Goal: Task Accomplishment & Management: Manage account settings

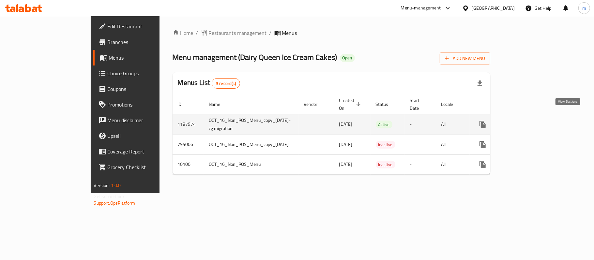
click at [533, 121] on icon "enhanced table" at bounding box center [529, 125] width 8 height 8
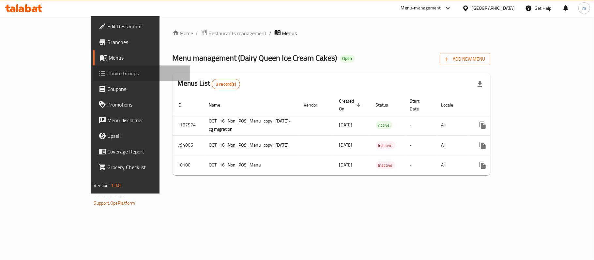
click at [108, 71] on span "Choice Groups" at bounding box center [146, 73] width 77 height 8
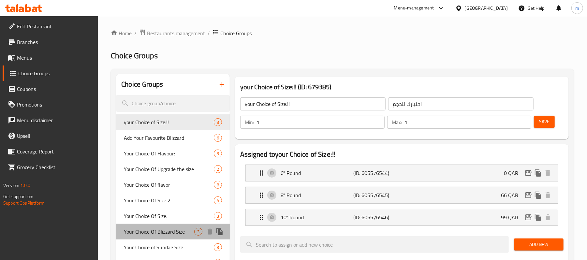
click at [156, 229] on span "Your Choice Of Blizzard Size" at bounding box center [159, 232] width 70 height 8
type input "Your Choice Of Blizzard Size"
type input "اختيارك من بليزرد سايز"
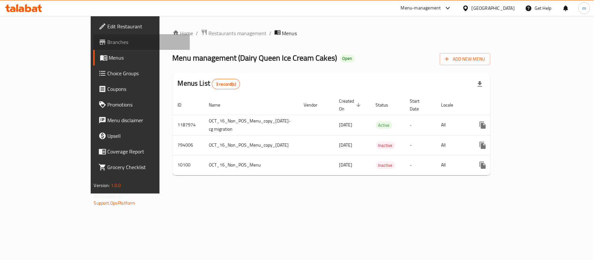
click at [108, 43] on span "Branches" at bounding box center [146, 42] width 77 height 8
click at [209, 36] on span "Restaurants management" at bounding box center [238, 33] width 58 height 8
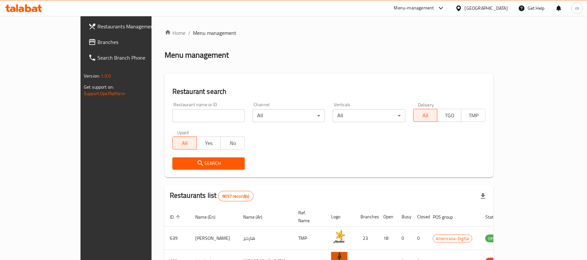
click at [172, 115] on input "search" at bounding box center [208, 115] width 72 height 13
paste input "6042"
type input "6042"
click at [197, 163] on icon "submit" at bounding box center [201, 163] width 8 height 8
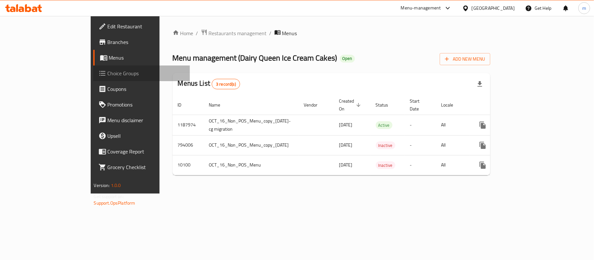
click at [108, 71] on span "Choice Groups" at bounding box center [146, 73] width 77 height 8
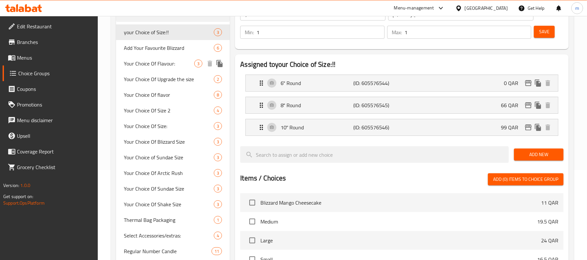
scroll to position [174, 0]
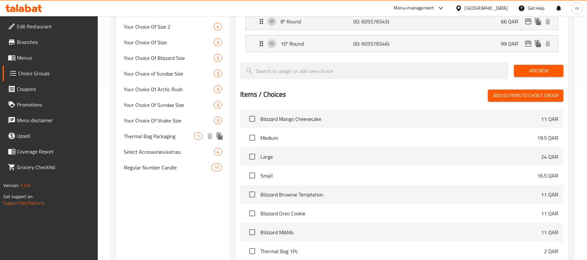
click at [171, 136] on span "Thermal Bag Packaging" at bounding box center [159, 136] width 70 height 8
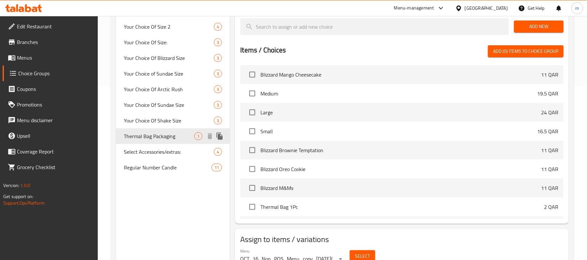
type input "Thermal Bag Packaging"
type input "التغليف بالأكياس الحرارية"
type input "0"
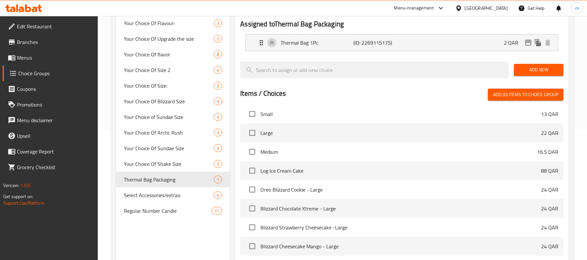
scroll to position [261, 0]
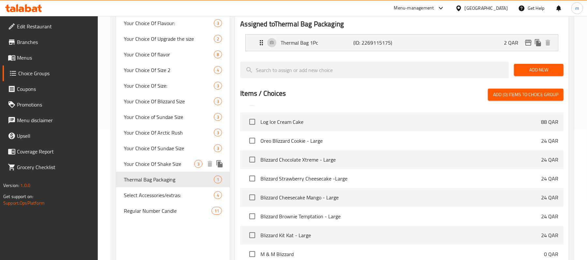
click at [155, 165] on span "Your Choice Of Shake Size" at bounding box center [159, 164] width 70 height 8
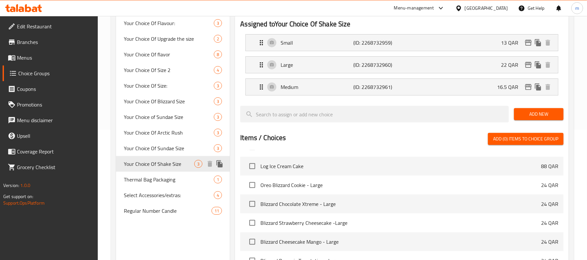
type input "Your Choice Of Shake Size"
type input "اختيارك لحجم شيك"
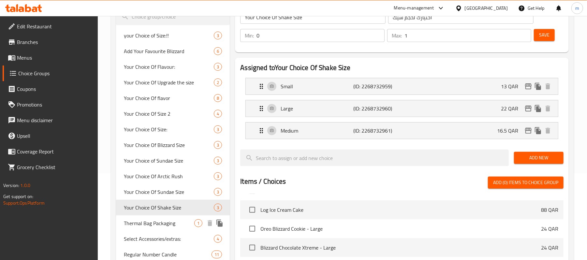
scroll to position [130, 0]
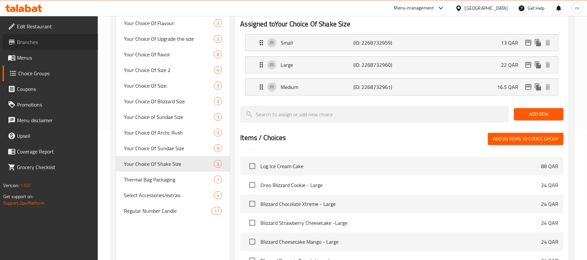
click at [39, 40] on span "Branches" at bounding box center [55, 42] width 76 height 8
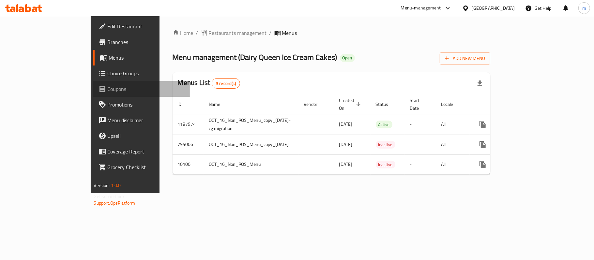
click at [108, 89] on span "Coupons" at bounding box center [146, 89] width 77 height 8
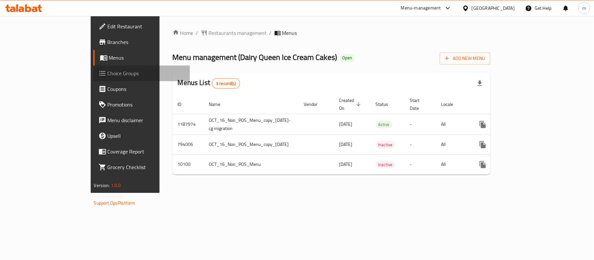
click at [108, 74] on span "Choice Groups" at bounding box center [146, 73] width 77 height 8
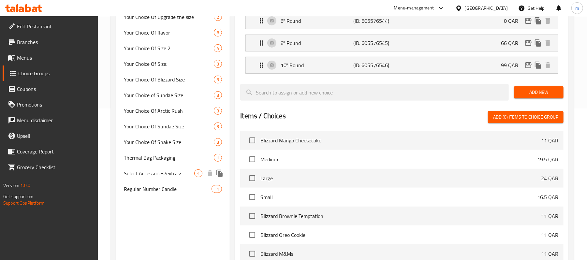
scroll to position [196, 0]
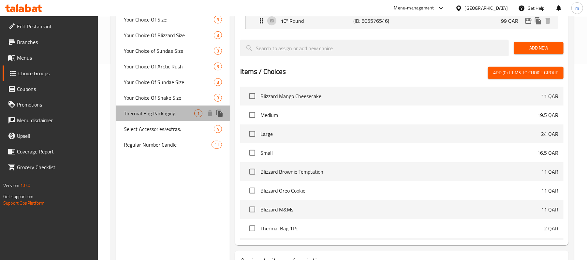
click at [152, 113] on span "Thermal Bag Packaging" at bounding box center [159, 114] width 70 height 8
type input "Thermal Bag Packaging"
type input "التغليف بالأكياس الحرارية"
type input "0"
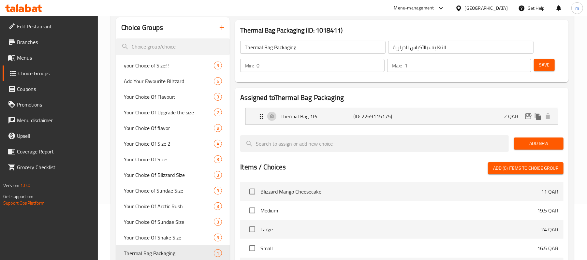
scroll to position [0, 0]
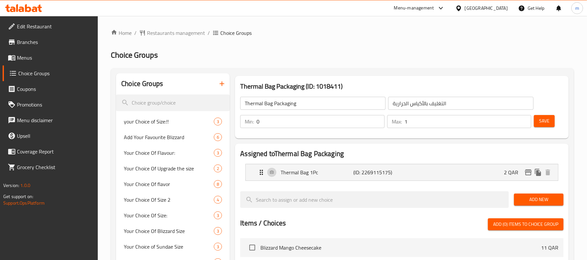
click at [501, 8] on div "Qatar" at bounding box center [486, 8] width 43 height 7
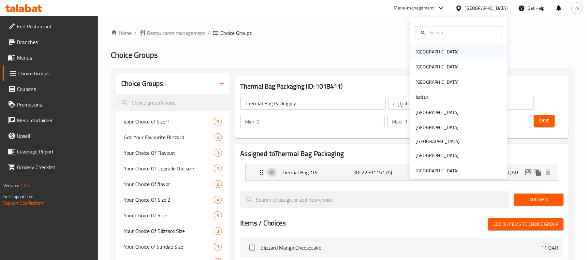
click at [416, 52] on div "[GEOGRAPHIC_DATA]" at bounding box center [437, 51] width 43 height 7
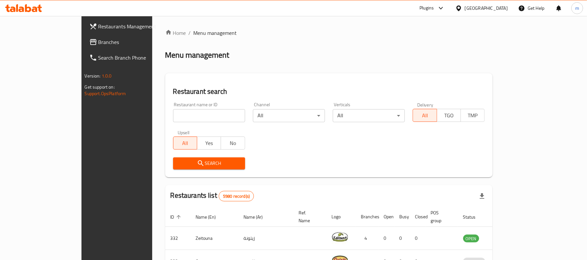
click at [84, 35] on link "Branches" at bounding box center [132, 42] width 96 height 16
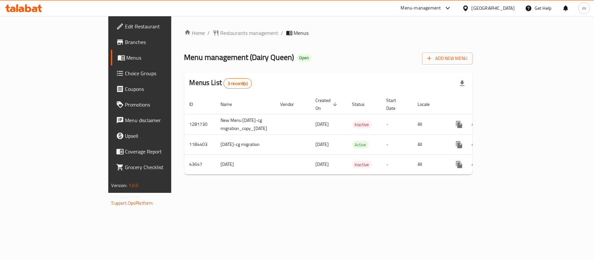
click at [125, 72] on span "Choice Groups" at bounding box center [163, 73] width 77 height 8
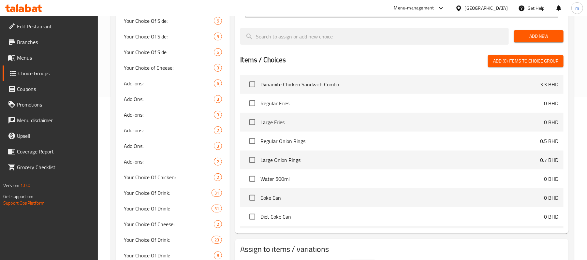
scroll to position [174, 0]
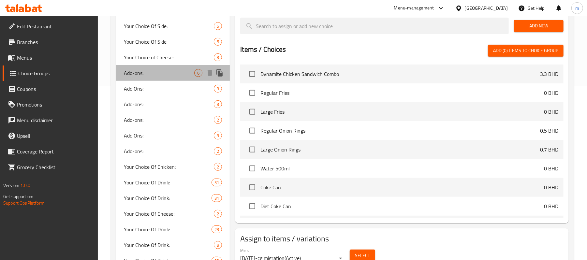
click at [150, 72] on span "Add-ons:" at bounding box center [159, 73] width 70 height 8
type input "Add-ons:"
type input "الإضافات:"
type input "6"
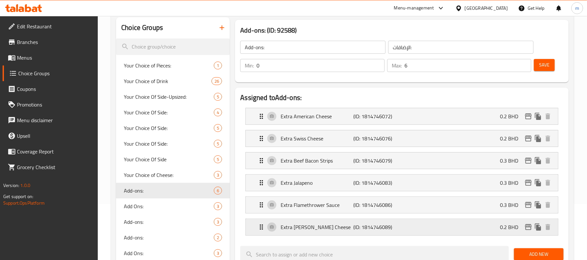
scroll to position [43, 0]
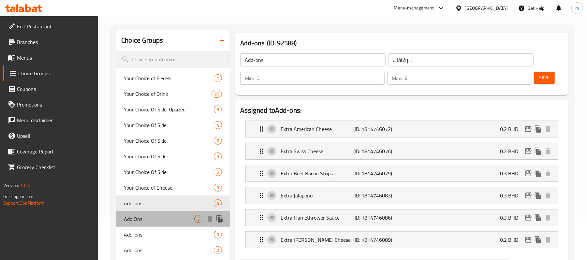
click at [143, 220] on span "Add Ons:" at bounding box center [159, 219] width 70 height 8
type input "Add Ons:"
type input "إضافات:"
type input "3"
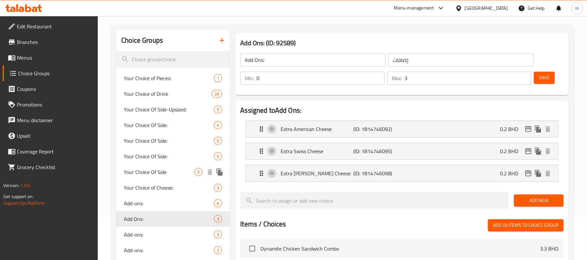
scroll to position [87, 0]
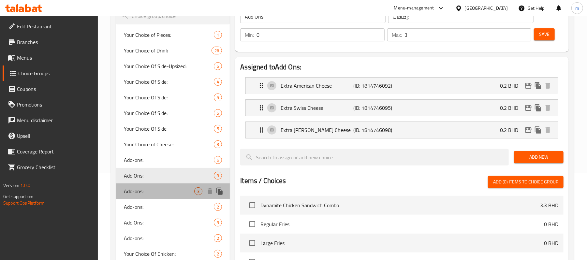
click at [149, 188] on span "Add-ons:" at bounding box center [159, 191] width 70 height 8
type input "Add-ons:"
type input "الإضافات:"
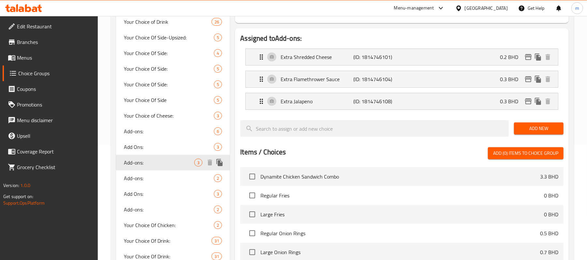
scroll to position [130, 0]
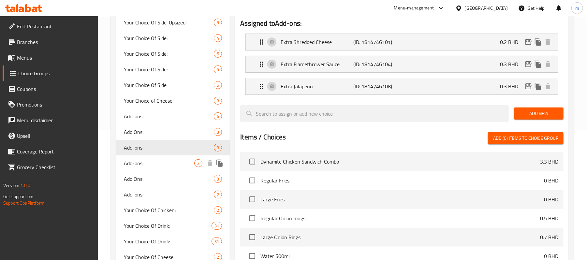
click at [148, 162] on span "Add-ons:" at bounding box center [159, 163] width 70 height 8
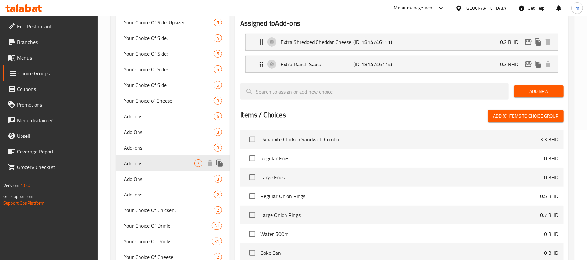
type input "2"
click at [144, 176] on span "Add Ons:" at bounding box center [159, 179] width 70 height 8
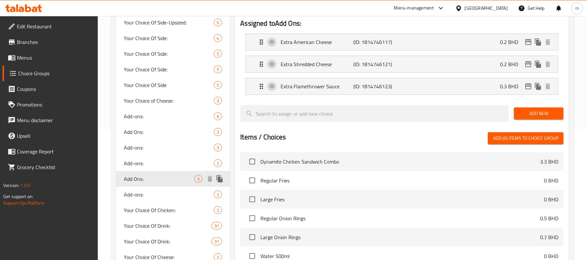
type input "Add Ons:"
type input "إضافات:"
type input "0"
click at [145, 194] on span "Add-ons:" at bounding box center [159, 195] width 70 height 8
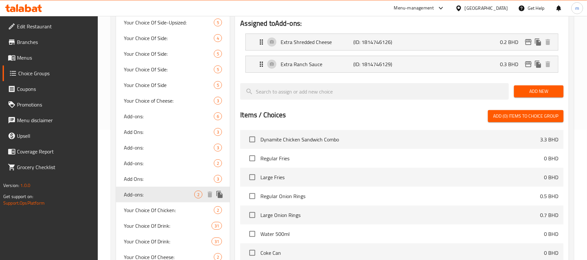
type input "Add-ons:"
type input "الإضافات:"
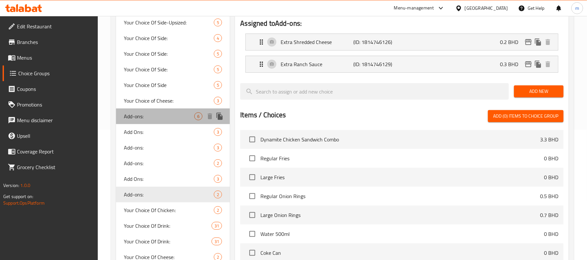
click at [157, 119] on span "Add-ons:" at bounding box center [159, 116] width 70 height 8
type input "6"
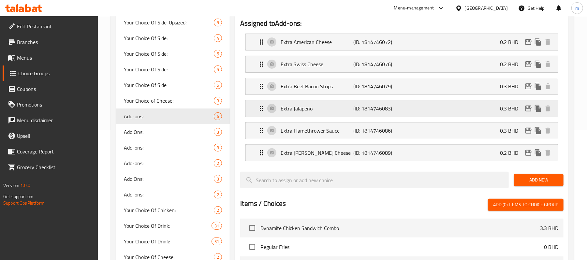
scroll to position [0, 0]
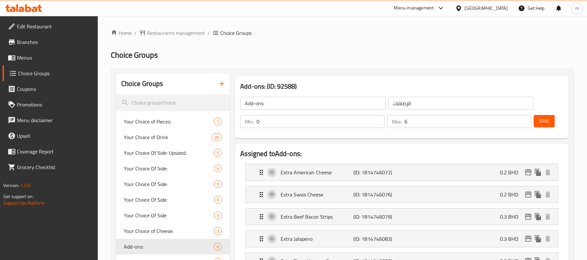
click at [34, 35] on link "Branches" at bounding box center [51, 42] width 96 height 16
